Goal: Find specific page/section: Find specific page/section

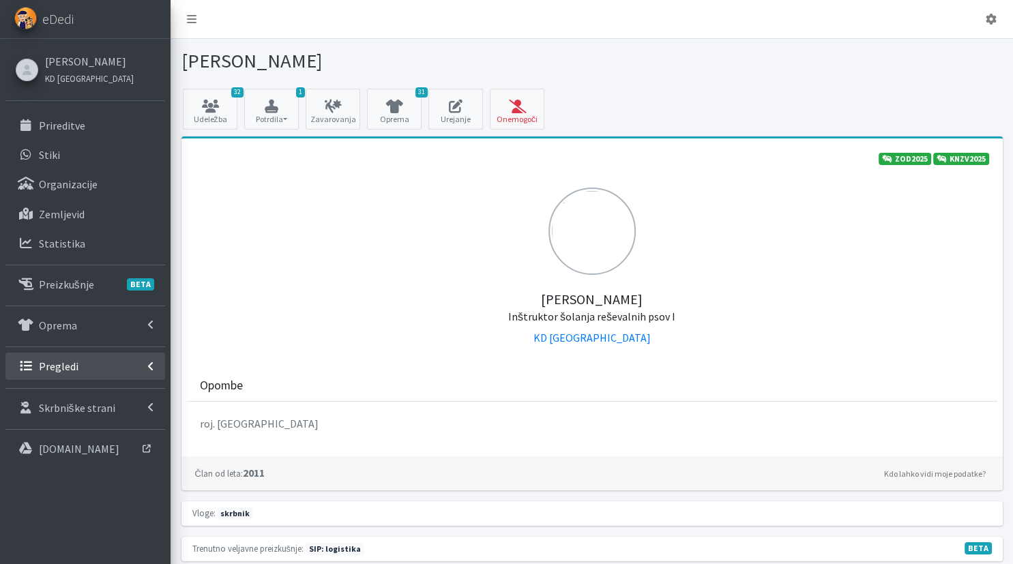
click at [102, 359] on link "Pregledi" at bounding box center [85, 366] width 160 height 27
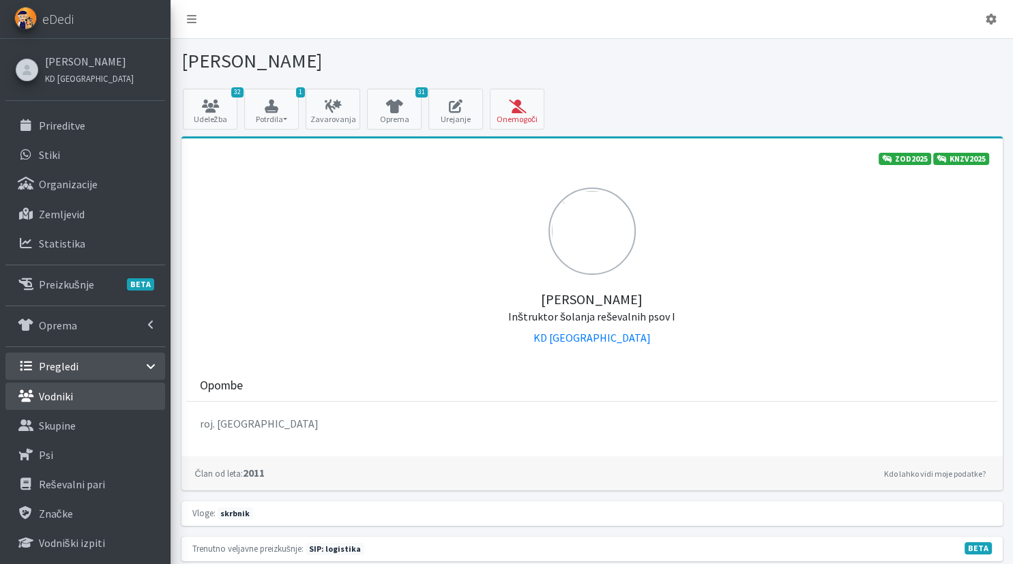
click at [96, 399] on link "Vodniki" at bounding box center [85, 396] width 160 height 27
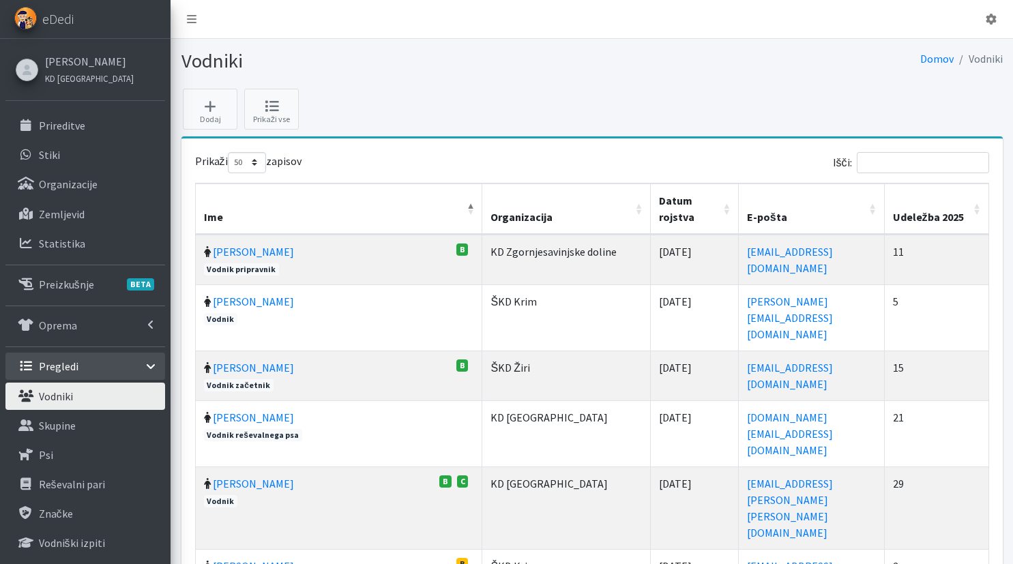
select select "50"
click at [913, 167] on input "Išči:" at bounding box center [923, 162] width 132 height 21
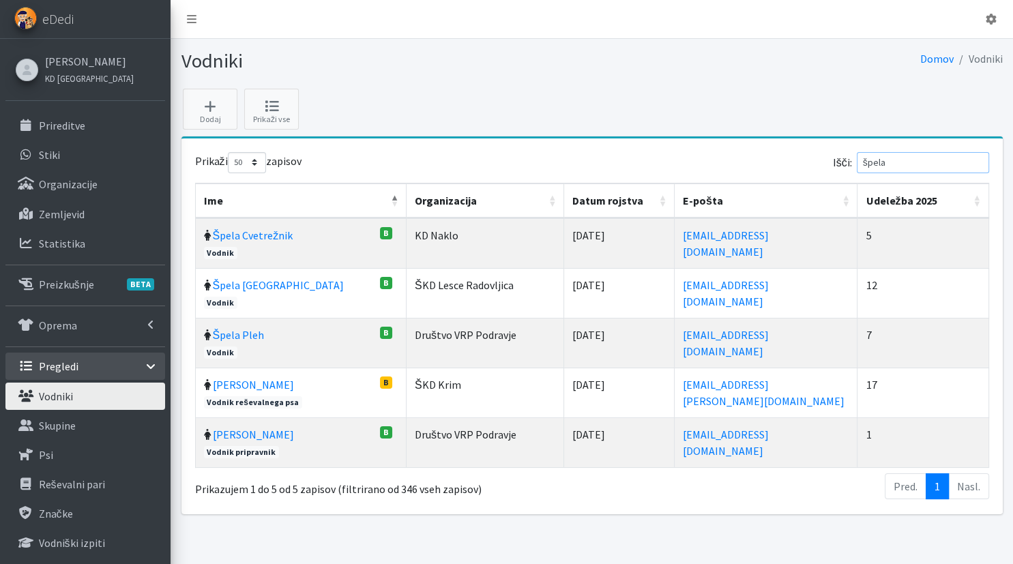
type input "špela"
click at [261, 226] on td "Špela Cvetrežnik B" at bounding box center [301, 243] width 211 height 50
click at [261, 229] on link "Špela Cvetrežnik" at bounding box center [253, 236] width 81 height 14
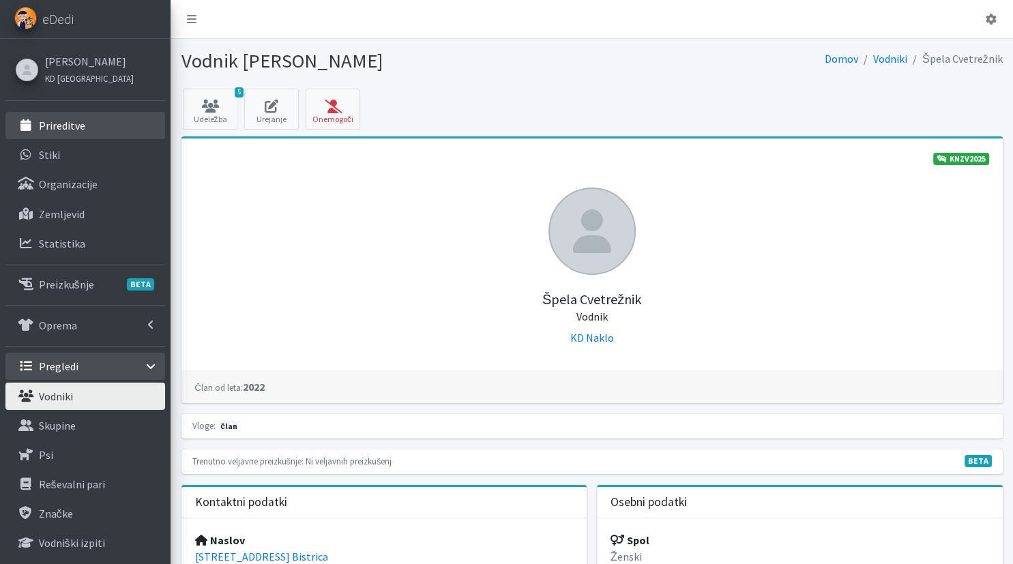
click at [95, 117] on link "Prireditve" at bounding box center [85, 125] width 160 height 27
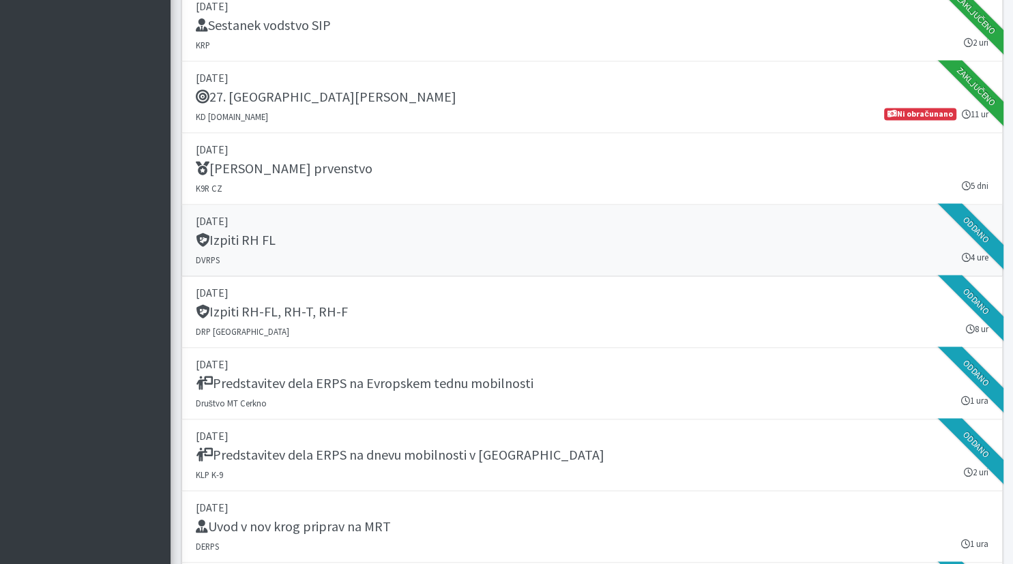
scroll to position [1873, 0]
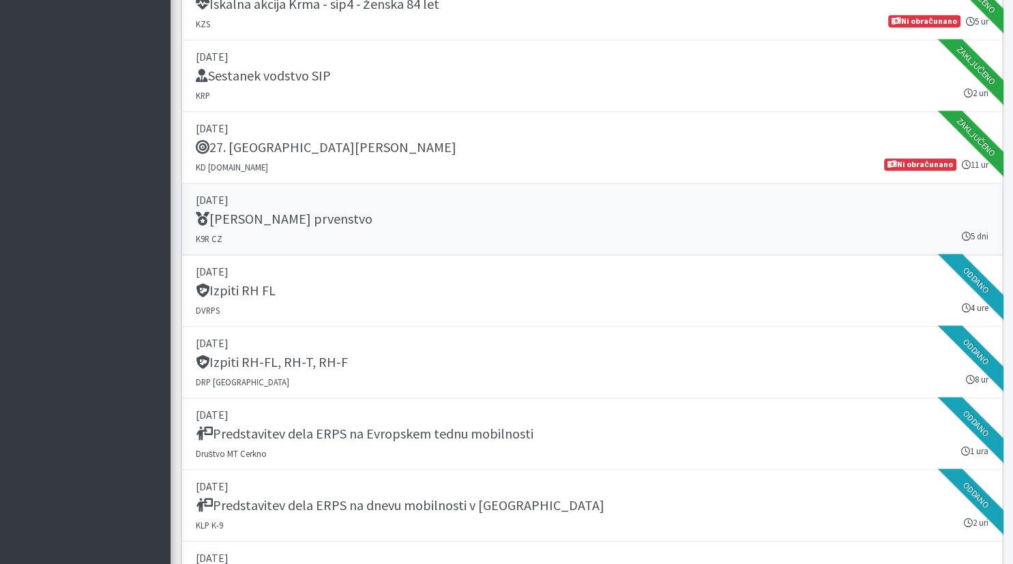
click at [386, 205] on link "[DATE] [PERSON_NAME] prvenstvo K9R CZ 5 dni" at bounding box center [593, 220] width 822 height 72
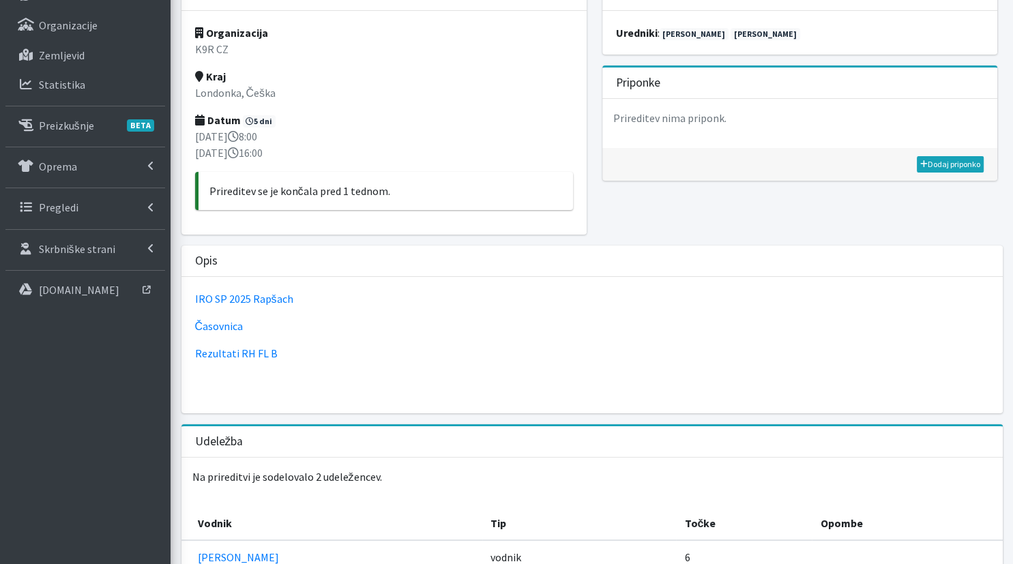
scroll to position [293, 0]
